Goal: Task Accomplishment & Management: Use online tool/utility

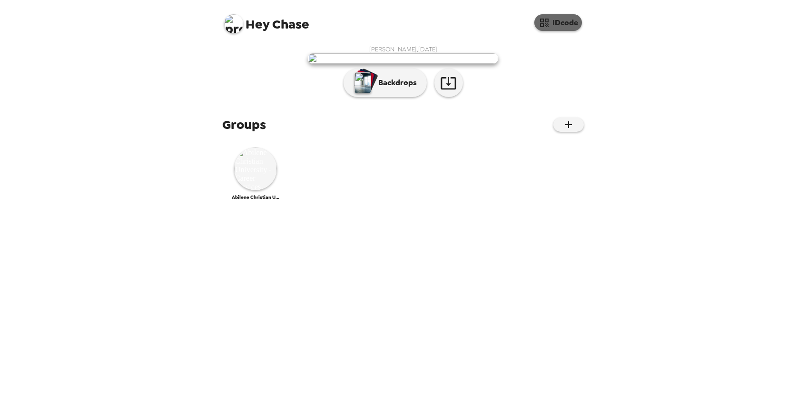
click at [479, 21] on button "IDcode" at bounding box center [558, 22] width 48 height 17
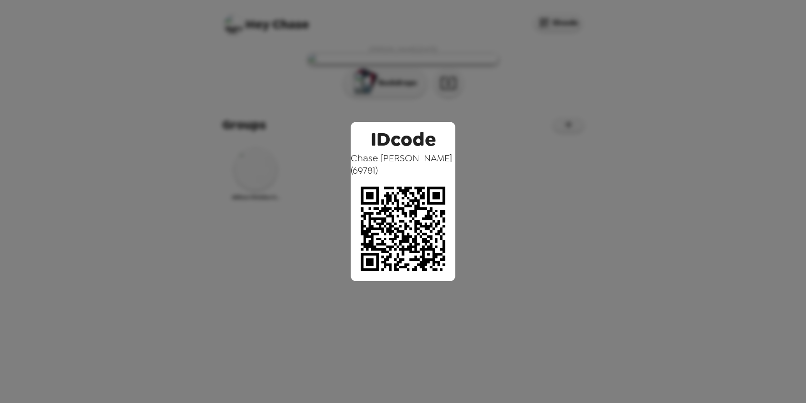
click at [479, 101] on div "IDcode [PERSON_NAME] ( 69781 )" at bounding box center [403, 201] width 806 height 403
